Goal: Task Accomplishment & Management: Use online tool/utility

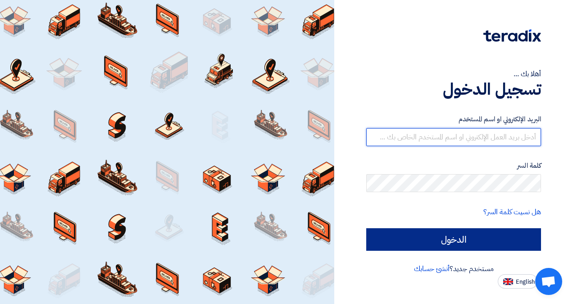
type input "[EMAIL_ADDRESS][DOMAIN_NAME]"
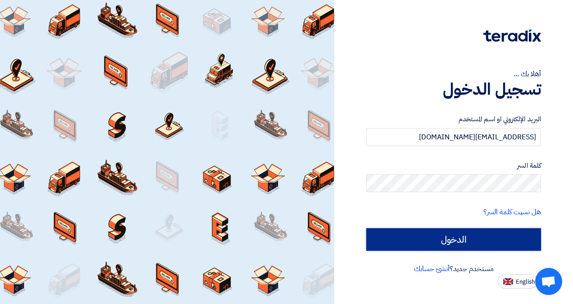
click at [416, 235] on input "الدخول" at bounding box center [453, 239] width 175 height 23
type input "Sign in"
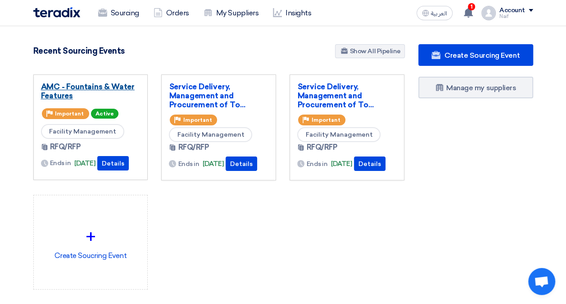
click at [100, 86] on link "AMC - Fountains & Water Features" at bounding box center [91, 91] width 100 height 18
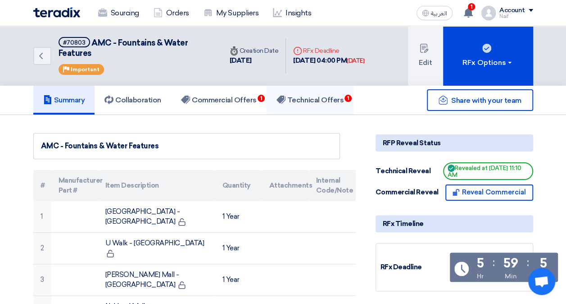
click at [315, 97] on h5 "Technical Offers 1" at bounding box center [310, 99] width 67 height 9
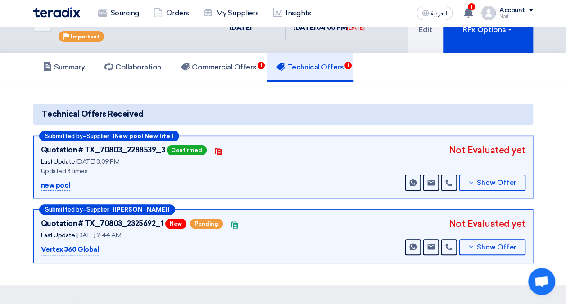
scroll to position [90, 0]
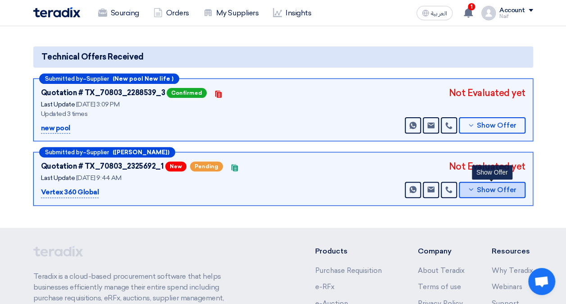
click at [483, 194] on button "Show Offer" at bounding box center [492, 190] width 67 height 16
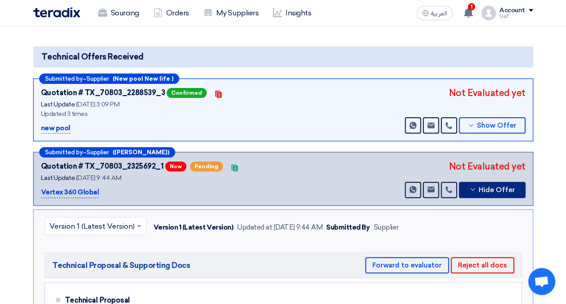
scroll to position [180, 0]
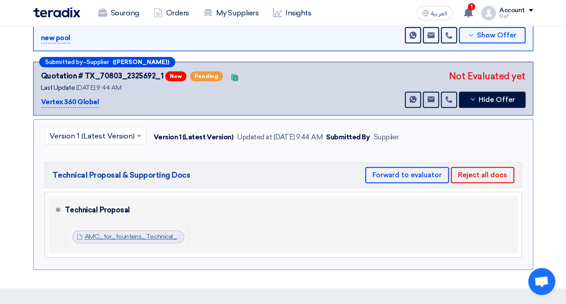
click at [118, 232] on link "AMC_for_fountains_Technical_Proposal_1756017496226.pdf" at bounding box center [173, 236] width 177 height 8
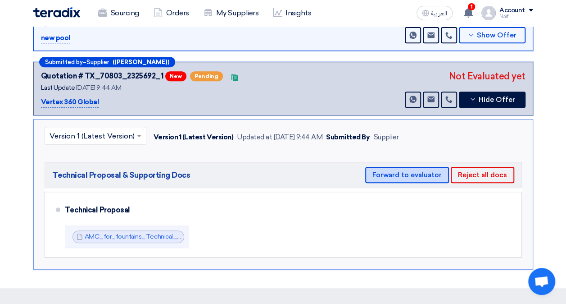
click at [424, 177] on button "Forward to evaluator" at bounding box center [407, 175] width 84 height 16
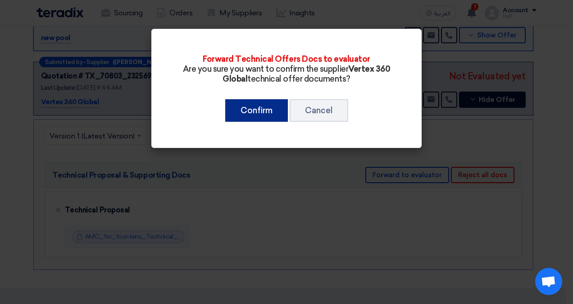
click at [258, 111] on button "Confirm" at bounding box center [256, 110] width 63 height 23
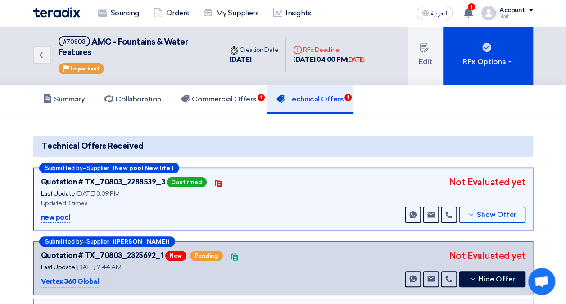
scroll to position [0, 0]
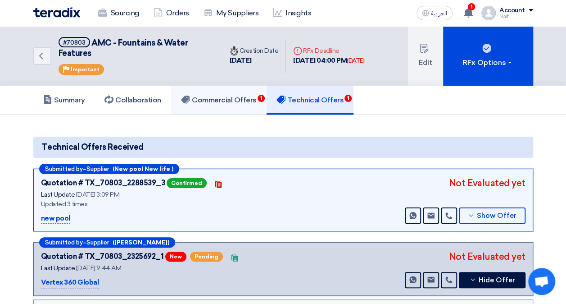
click at [235, 98] on h5 "Commercial Offers 1" at bounding box center [219, 99] width 76 height 9
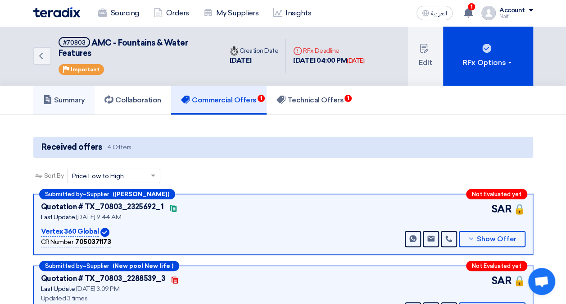
click at [74, 100] on h5 "Summary" at bounding box center [64, 99] width 42 height 9
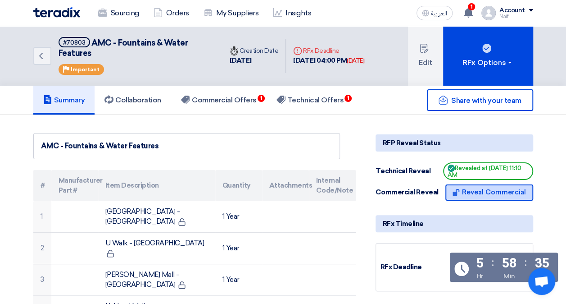
click at [468, 191] on button "Reveal Commercial" at bounding box center [489, 192] width 88 height 16
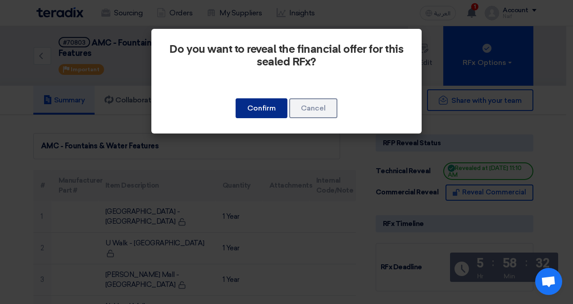
click at [246, 109] on button "Confirm" at bounding box center [262, 108] width 52 height 20
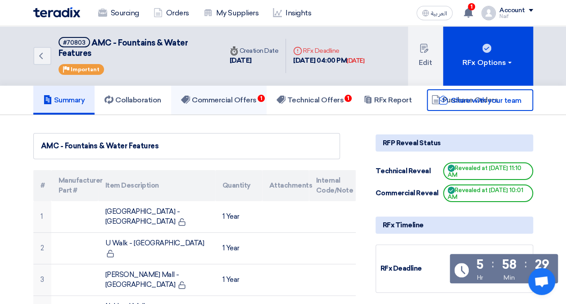
click at [207, 100] on h5 "Commercial Offers 1" at bounding box center [219, 99] width 76 height 9
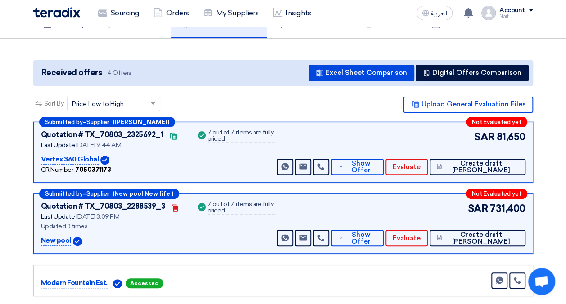
scroll to position [90, 0]
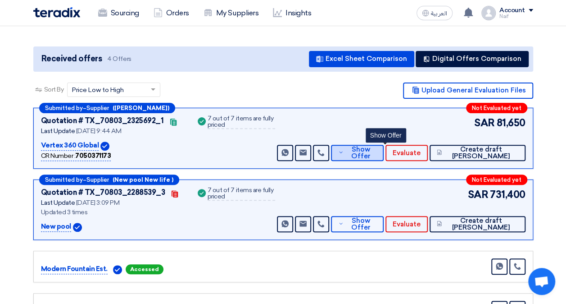
click at [377, 153] on span "Show Offer" at bounding box center [361, 153] width 31 height 14
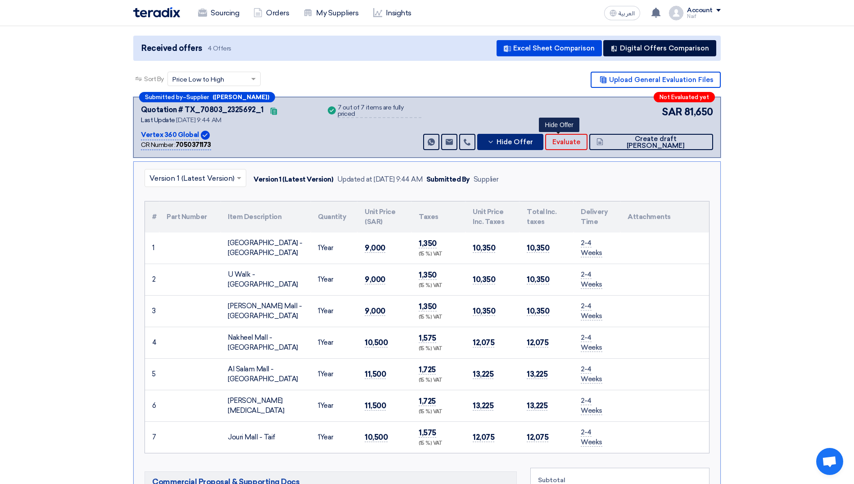
click at [533, 141] on span "Hide Offer" at bounding box center [515, 142] width 36 height 7
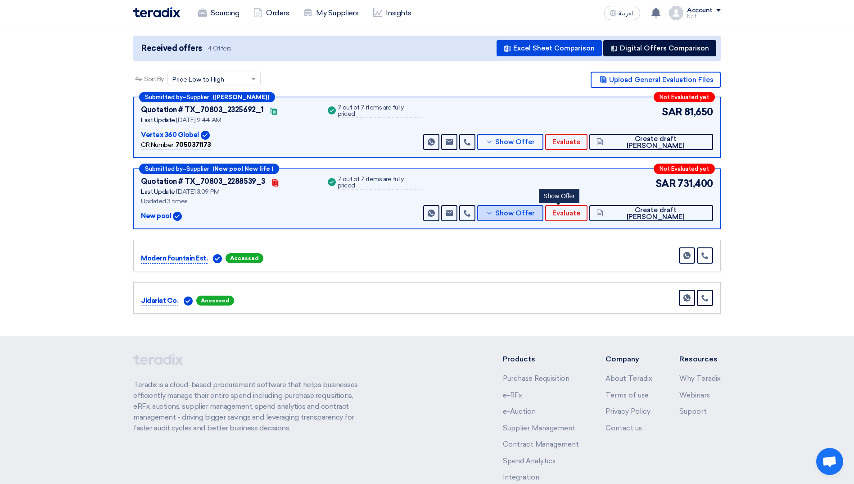
click at [535, 216] on span "Show Offer" at bounding box center [515, 213] width 40 height 7
